Goal: Register for event/course

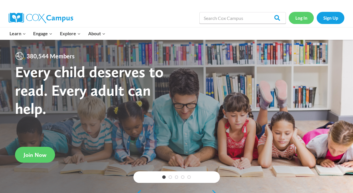
click at [305, 22] on link "Log In" at bounding box center [301, 18] width 25 height 12
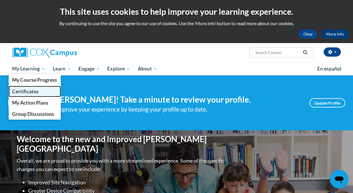
click at [29, 93] on span "Certificates" at bounding box center [25, 91] width 27 height 6
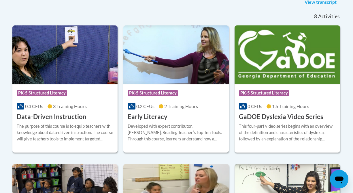
scroll to position [157, 0]
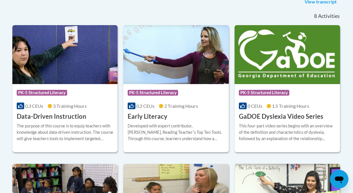
click at [76, 118] on h3 "Data-Driven Instruction" at bounding box center [52, 116] width 70 height 9
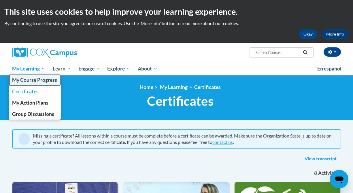
click at [30, 83] on span "My Course Progress" at bounding box center [34, 80] width 45 height 6
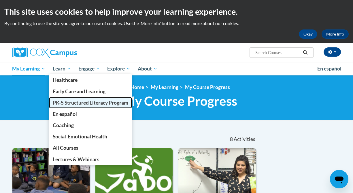
click at [71, 104] on span "PK-5 Structured Literacy Program" at bounding box center [91, 103] width 76 height 6
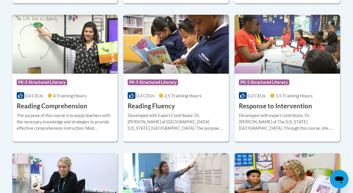
scroll to position [514, 0]
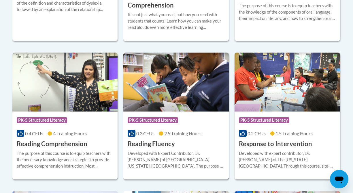
click at [179, 143] on div "Course Category: PK-5 Structured Literacy 0.3 CEUs 2.5 Training Hours COURSE Re…" at bounding box center [176, 129] width 106 height 37
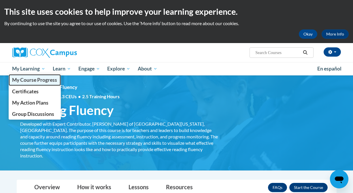
click at [26, 80] on span "My Course Progress" at bounding box center [34, 80] width 45 height 6
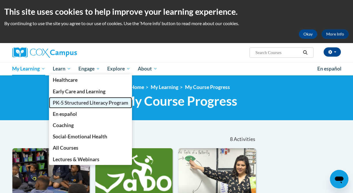
click at [63, 103] on span "PK-5 Structured Literacy Program" at bounding box center [91, 103] width 76 height 6
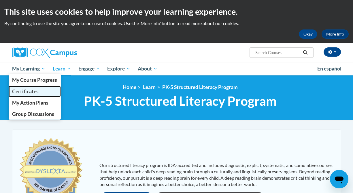
click at [31, 89] on span "Certificates" at bounding box center [25, 91] width 27 height 6
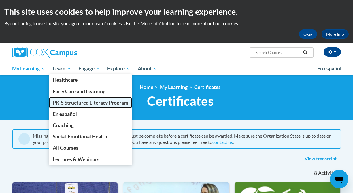
click at [69, 106] on link "PK-5 Structured Literacy Program" at bounding box center [90, 102] width 83 height 11
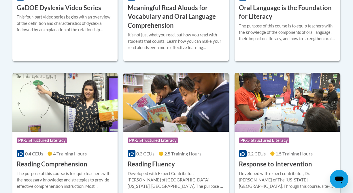
scroll to position [542, 0]
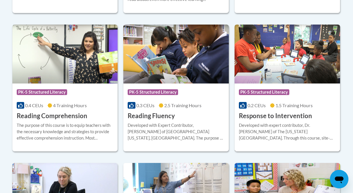
click at [270, 130] on div "Developed with expert contributor, Dr. [PERSON_NAME] of The [US_STATE][GEOGRAPH…" at bounding box center [287, 131] width 97 height 19
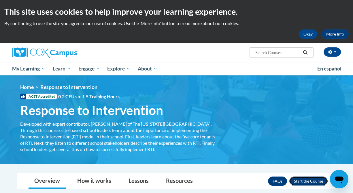
click at [299, 185] on button "Enroll" at bounding box center [309, 180] width 38 height 9
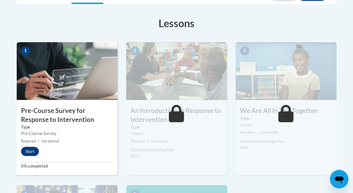
scroll to position [161, 0]
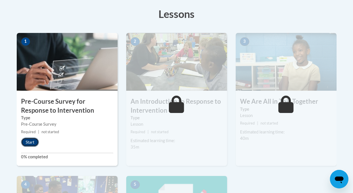
click at [30, 141] on button "Start" at bounding box center [30, 141] width 18 height 9
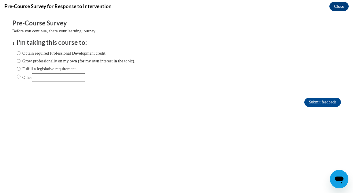
scroll to position [0, 0]
click at [21, 60] on label "Grow professionally on my own (for my own interest in the topic)." at bounding box center [76, 61] width 119 height 6
click at [20, 60] on input "Grow professionally on my own (for my own interest in the topic)." at bounding box center [19, 61] width 4 height 6
radio input "true"
click at [20, 54] on label "Obtain required Professional Development credit." at bounding box center [62, 53] width 90 height 6
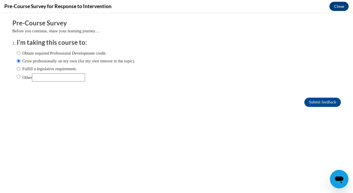
click at [20, 54] on input "Obtain required Professional Development credit." at bounding box center [19, 53] width 4 height 6
radio input "true"
click at [326, 101] on input "Submit feedback" at bounding box center [323, 102] width 36 height 9
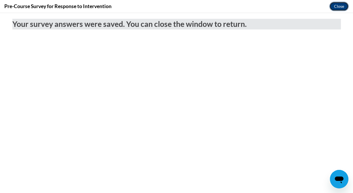
click at [331, 7] on button "Close" at bounding box center [339, 6] width 19 height 9
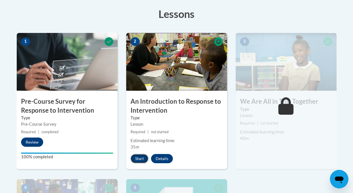
click at [144, 159] on button "Start" at bounding box center [140, 158] width 18 height 9
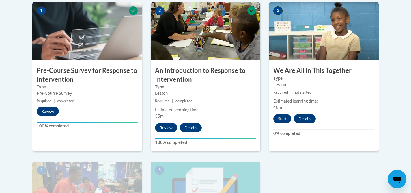
scroll to position [194, 0]
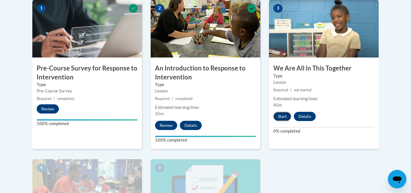
click at [282, 115] on button "Start" at bounding box center [282, 116] width 18 height 9
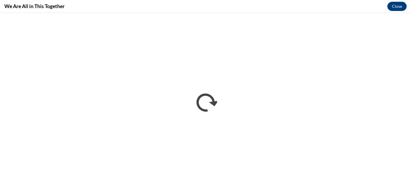
scroll to position [0, 0]
